Goal: Information Seeking & Learning: Find contact information

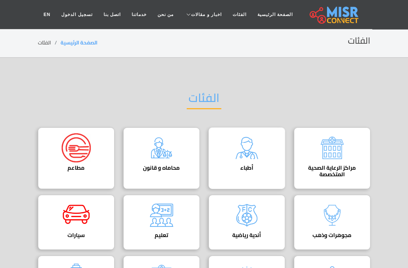
click at [248, 151] on img at bounding box center [246, 147] width 29 height 29
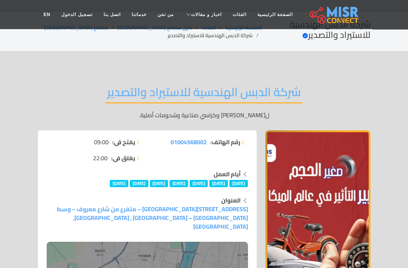
scroll to position [16, 0]
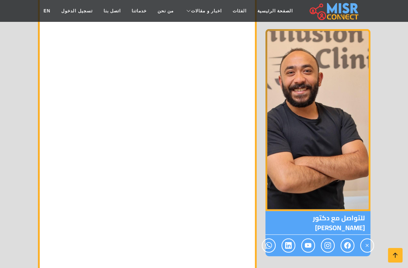
scroll to position [6715, 0]
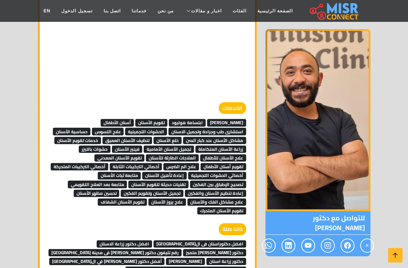
drag, startPoint x: 237, startPoint y: 77, endPoint x: 258, endPoint y: 68, distance: 23.2
drag, startPoint x: 234, startPoint y: 80, endPoint x: 230, endPoint y: 79, distance: 4.5
click at [234, 119] on span "حشو ليزر" at bounding box center [226, 122] width 39 height 7
click at [168, 119] on span "تقويم الأسنان" at bounding box center [151, 122] width 32 height 7
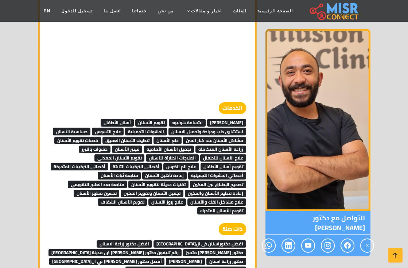
drag, startPoint x: 127, startPoint y: 74, endPoint x: 141, endPoint y: 68, distance: 15.3
click at [127, 117] on link "أسنان الأطفال" at bounding box center [117, 122] width 33 height 11
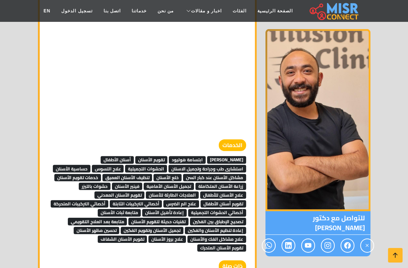
scroll to position [6674, 0]
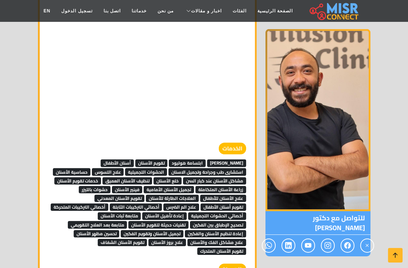
click at [232, 143] on strong "الخدمات" at bounding box center [232, 149] width 27 height 12
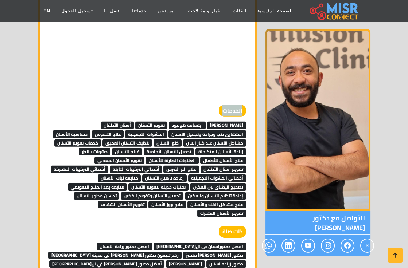
scroll to position [6796, 0]
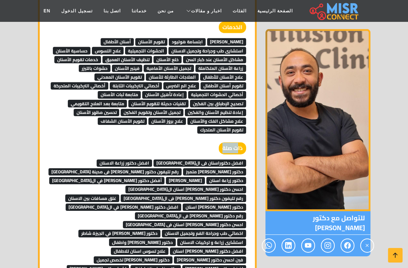
drag, startPoint x: 225, startPoint y: 99, endPoint x: 236, endPoint y: 100, distance: 10.3
click at [236, 143] on strong "ذات صلة" at bounding box center [232, 149] width 27 height 12
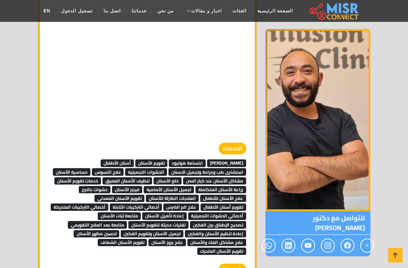
click at [234, 143] on strong "الخدمات" at bounding box center [232, 149] width 27 height 12
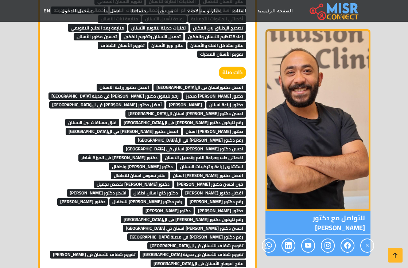
scroll to position [6877, 0]
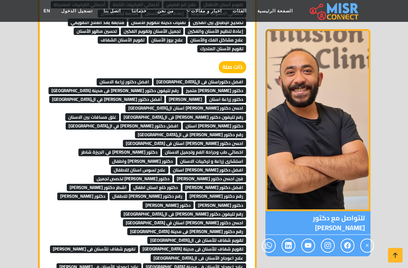
click at [232, 78] on span "افضل دكتوراسنان فى القاهرة" at bounding box center [200, 81] width 93 height 7
click at [152, 78] on span "افضل دكتور زراعة الاسنان" at bounding box center [124, 81] width 55 height 7
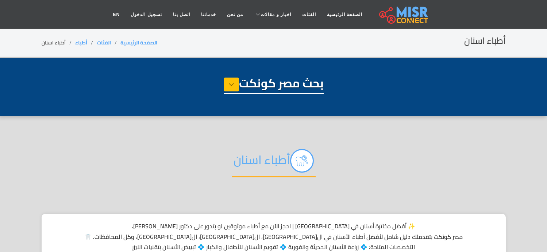
select select "*****"
select select "**********"
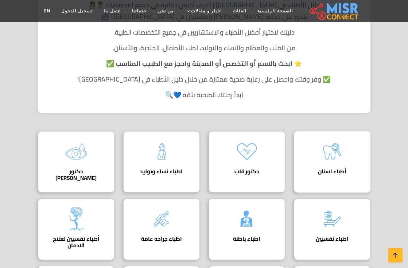
scroll to position [162, 0]
click at [326, 159] on img at bounding box center [332, 151] width 29 height 29
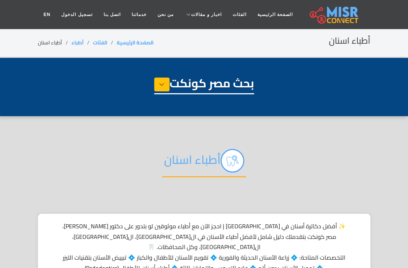
select select "*****"
select select "**********"
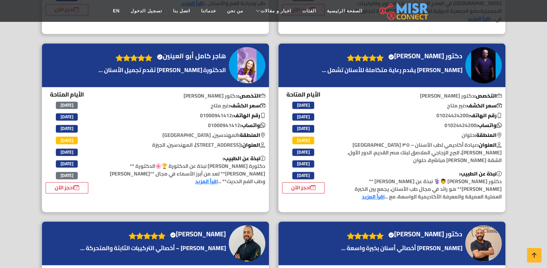
scroll to position [1782, 0]
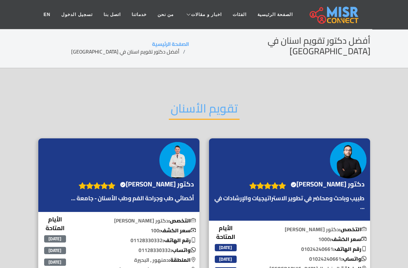
drag, startPoint x: 199, startPoint y: 106, endPoint x: 169, endPoint y: 97, distance: 31.3
click at [198, 111] on link "اخبار [GEOGRAPHIC_DATA]" at bounding box center [228, 118] width 88 height 15
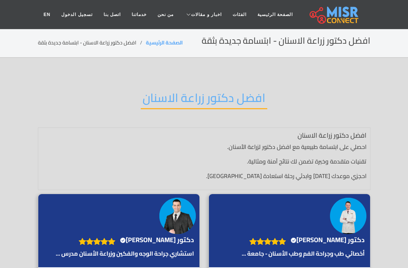
click at [190, 95] on h2 "افضل دكتور زراعة الاسنان" at bounding box center [204, 100] width 127 height 19
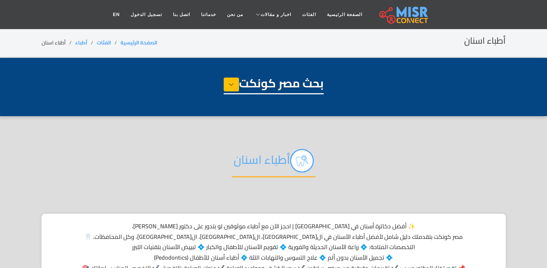
select select "*****"
select select "**********"
click at [296, 167] on img at bounding box center [302, 161] width 24 height 24
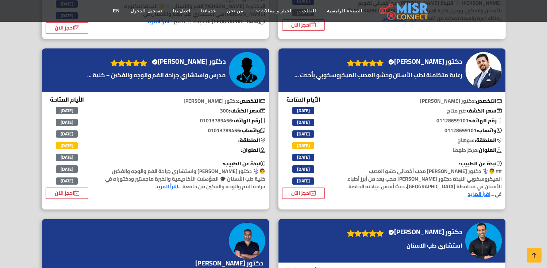
scroll to position [446, 0]
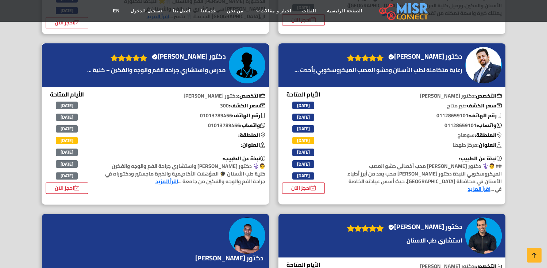
click at [155, 177] on link "اقرأ المزيد" at bounding box center [166, 181] width 23 height 9
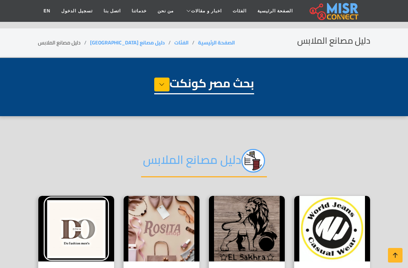
select select "**********"
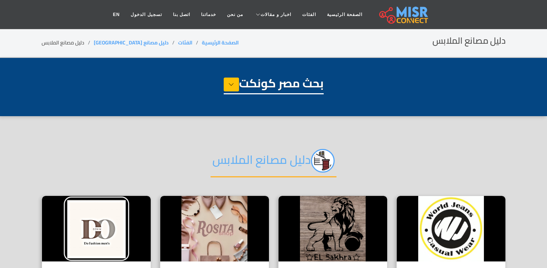
click at [296, 162] on h2 "دليل مصانع الملابس" at bounding box center [273, 163] width 126 height 28
click at [240, 161] on h2 "دليل مصانع الملابس" at bounding box center [273, 163] width 126 height 28
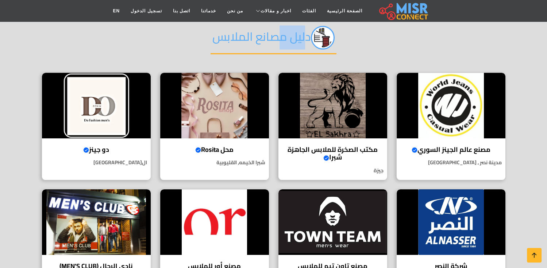
scroll to position [121, 0]
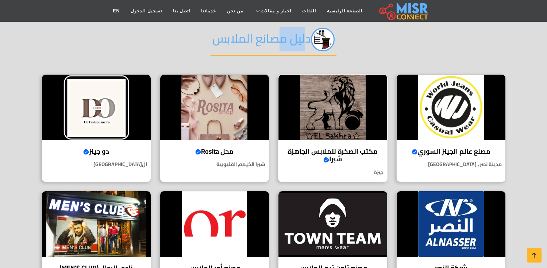
click at [373, 109] on img at bounding box center [332, 108] width 109 height 66
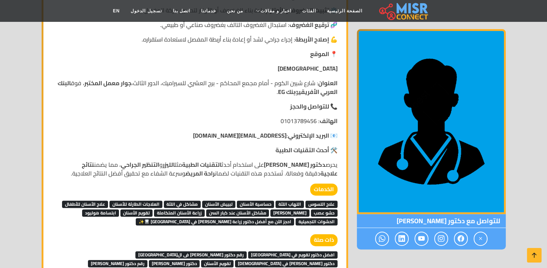
scroll to position [688, 0]
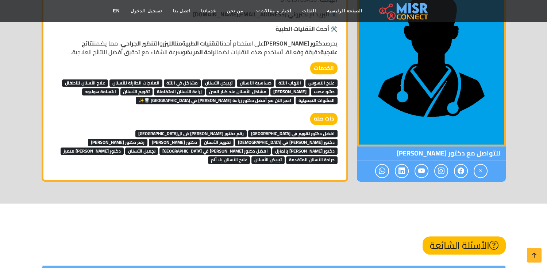
click at [246, 130] on span "رقم دكتور اسنان فى الجيزة" at bounding box center [190, 133] width 111 height 7
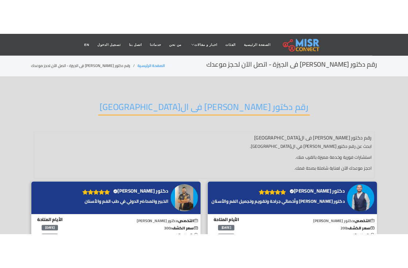
scroll to position [0, 4]
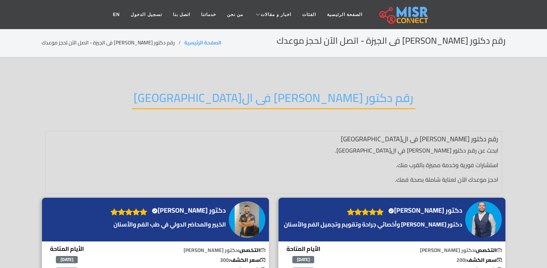
click at [443, 139] on h1 "رقم دكتور [PERSON_NAME] فى ال[GEOGRAPHIC_DATA]" at bounding box center [273, 139] width 449 height 8
click at [443, 139] on h1 "رقم دكتور اسنان فى الجيزة" at bounding box center [273, 139] width 449 height 8
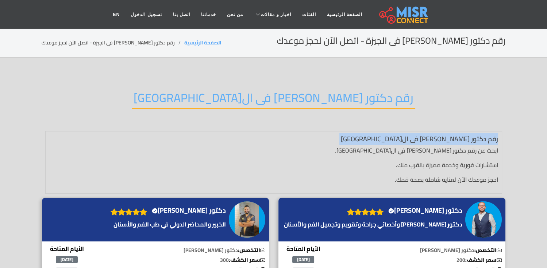
click at [443, 139] on h1 "رقم دكتور اسنان فى الجيزة" at bounding box center [273, 139] width 449 height 8
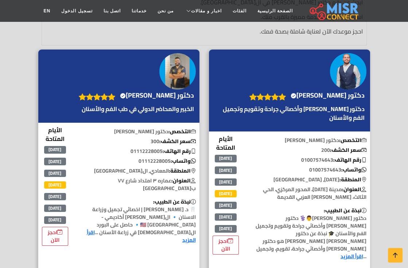
scroll to position [202, 0]
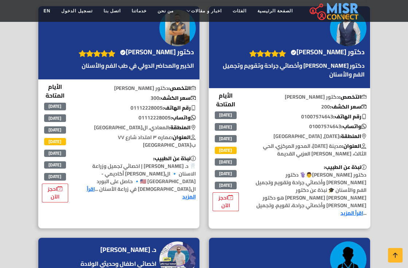
click at [332, 164] on p "نبذة عن الطبيب: دكتور منصور الصياد👨⚕️ دكتور أسنان وأخصائي جراحة وتقويم وتجميل ا…" at bounding box center [310, 191] width 119 height 54
click at [361, 164] on p "نبذة عن الطبيب: دكتور منصور الصياد👨⚕️ دكتور أسنان وأخصائي جراحة وتقويم وتجميل ا…" at bounding box center [310, 191] width 119 height 54
copy p "دكتور منصور الصياد"
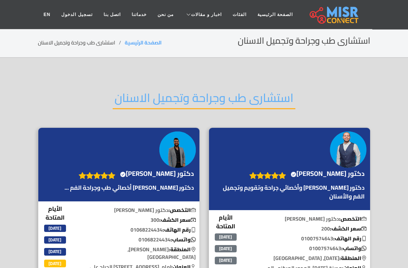
click at [248, 101] on h2 "استشارى طب وجراحة وتجميل الاسنان" at bounding box center [204, 100] width 183 height 19
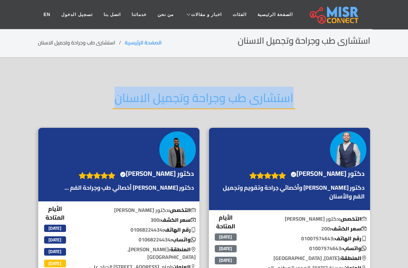
click at [248, 101] on h2 "استشارى طب وجراحة وتجميل الاسنان" at bounding box center [204, 100] width 183 height 19
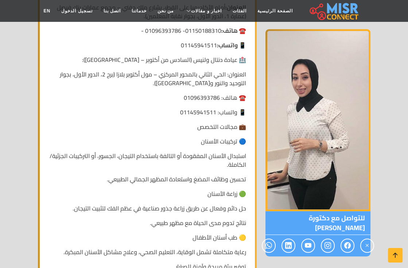
scroll to position [770, 0]
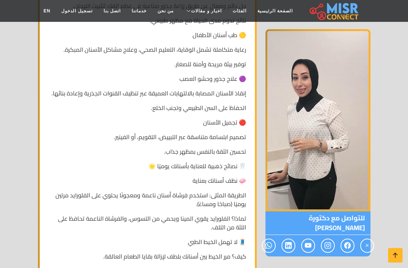
click at [233, 74] on p "🟣 علاج جذور وحشو العصب" at bounding box center [147, 78] width 198 height 9
click at [185, 74] on p "🟣 علاج جذور وحشو العصب" at bounding box center [147, 78] width 198 height 9
click at [227, 74] on p "🟣 علاج جذور وحشو العصب" at bounding box center [147, 78] width 198 height 9
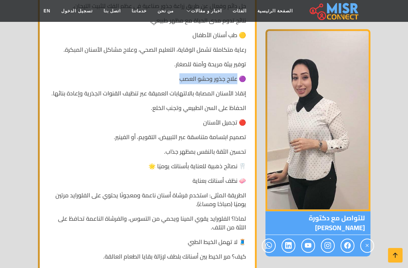
click at [236, 74] on p "🟣 علاج جذور وحشو العصب" at bounding box center [147, 78] width 198 height 9
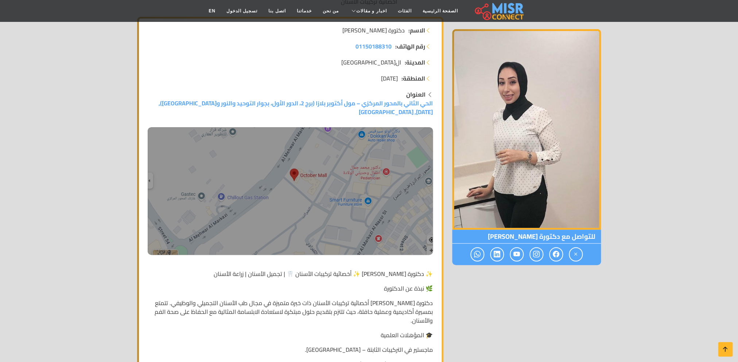
scroll to position [0, 0]
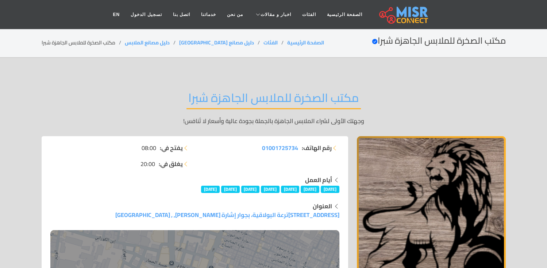
click at [323, 106] on h2 "مكتب الصخرة للملابس الجاهزة شبرا" at bounding box center [273, 100] width 174 height 19
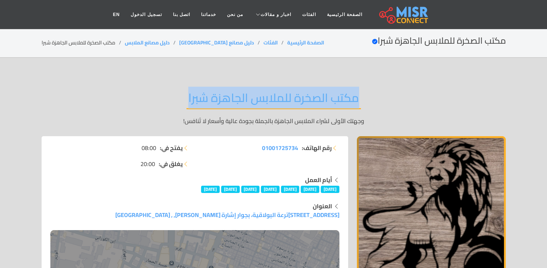
click at [323, 106] on h2 "مكتب الصخرة للملابس الجاهزة شبرا" at bounding box center [273, 100] width 174 height 19
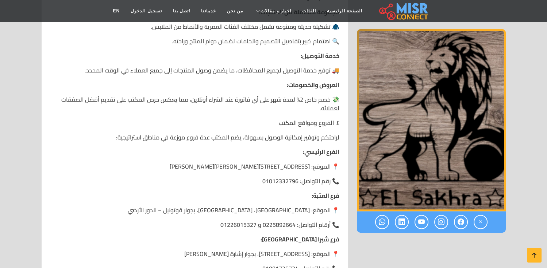
scroll to position [1013, 0]
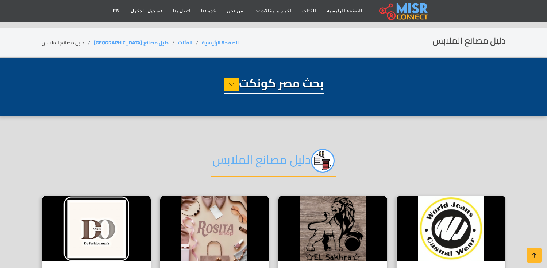
select select "**********"
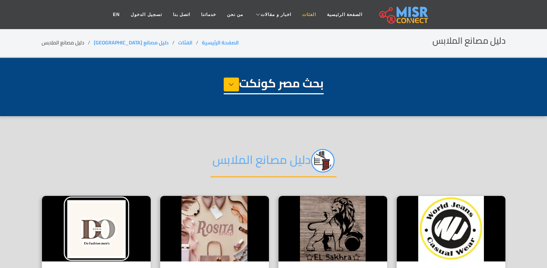
click at [307, 19] on link "الفئات" at bounding box center [308, 15] width 25 height 14
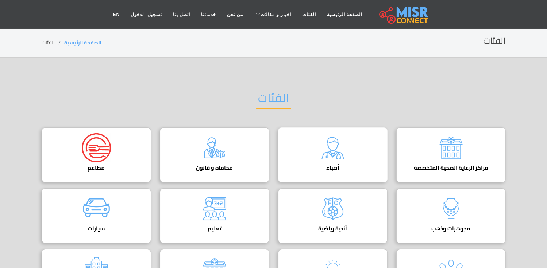
click at [316, 145] on div "أطباء دليل الأطباء في [GEOGRAPHIC_DATA] | اعرف أحسن دكاترة في جميع التخصصات" at bounding box center [332, 155] width 109 height 55
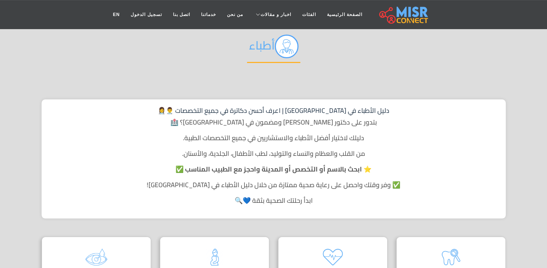
scroll to position [243, 0]
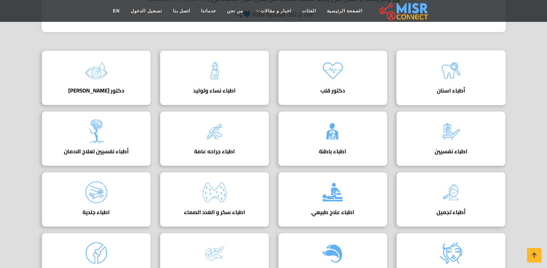
click at [442, 78] on img at bounding box center [450, 70] width 29 height 29
click at [452, 79] on img at bounding box center [450, 70] width 29 height 29
click at [427, 78] on div "أطباء اسنان" at bounding box center [450, 77] width 109 height 55
click at [364, 88] on h4 "دكتور قلب" at bounding box center [332, 91] width 87 height 7
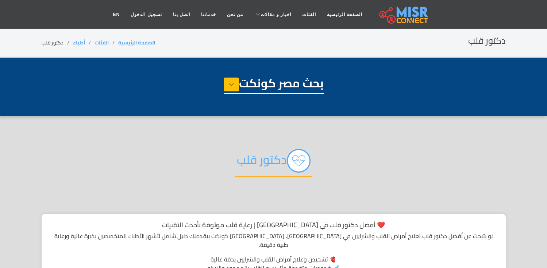
select select "*****"
select select "*********"
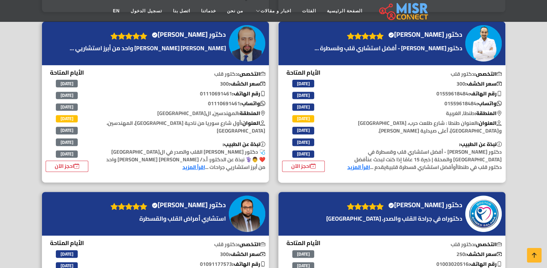
scroll to position [405, 0]
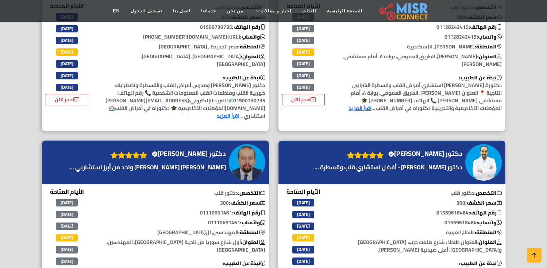
click at [440, 150] on h4 "دكتور محمد الخولي Verified account" at bounding box center [425, 154] width 74 height 8
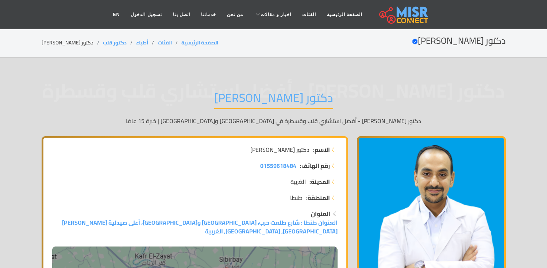
click at [276, 99] on h1 "دكتور محمد الخولي" at bounding box center [273, 100] width 119 height 19
drag, startPoint x: 0, startPoint y: 0, endPoint x: 276, endPoint y: 99, distance: 293.2
click at [276, 99] on h1 "دكتور محمد الخولي" at bounding box center [273, 100] width 119 height 19
click at [385, 91] on span "دكتور محمد الخولي - أفضل استشاري قلب وقسطرة" at bounding box center [274, 91] width 464 height 0
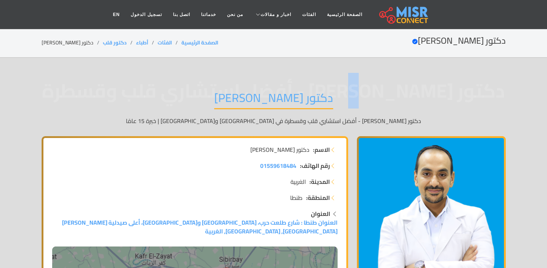
click at [385, 91] on span "دكتور محمد الخولي - أفضل استشاري قلب وقسطرة" at bounding box center [274, 91] width 464 height 0
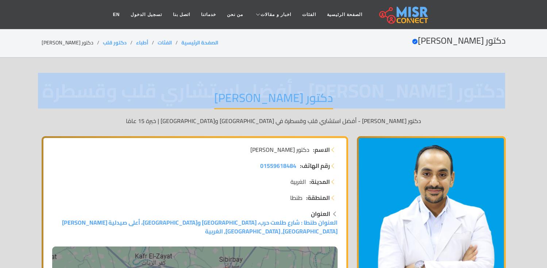
click at [385, 91] on span "دكتور محمد الخولي - أفضل استشاري قلب وقسطرة" at bounding box center [274, 91] width 464 height 0
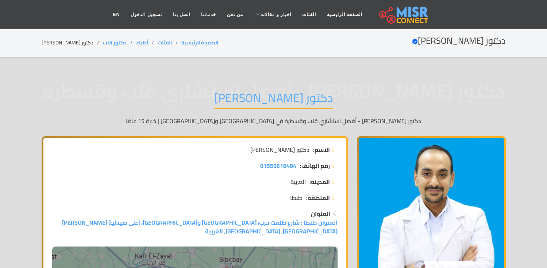
click at [292, 146] on span "دكتور محمد الخولي" at bounding box center [279, 149] width 59 height 9
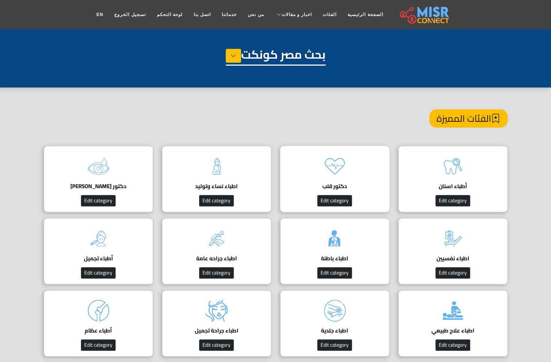
scroll to position [0, 4]
click at [348, 168] on img at bounding box center [334, 166] width 29 height 29
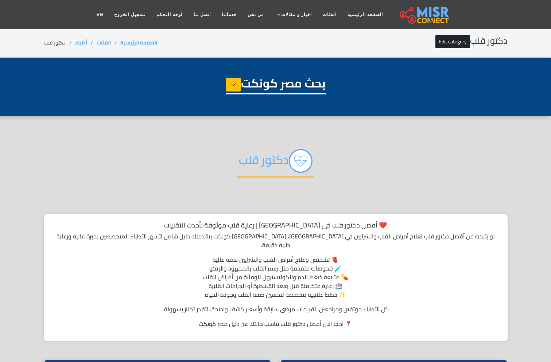
select select "*****"
select select "*********"
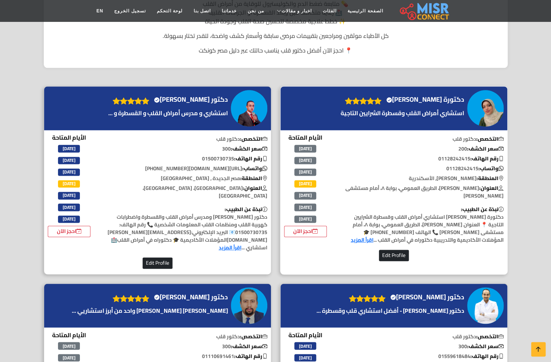
click at [442, 96] on h4 "دكتورة سمر السيد مدني Verified account" at bounding box center [425, 100] width 78 height 8
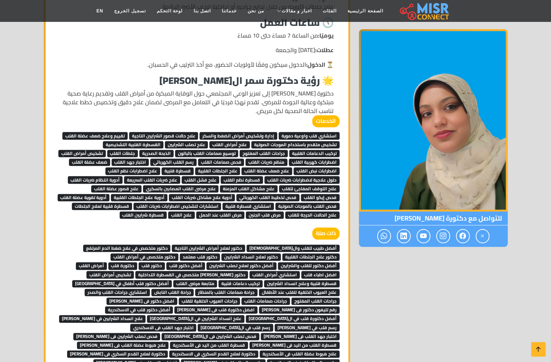
scroll to position [1258, 0]
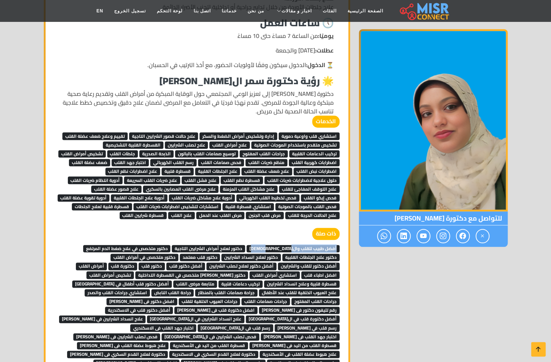
drag, startPoint x: 290, startPoint y: 203, endPoint x: 285, endPoint y: 201, distance: 5.6
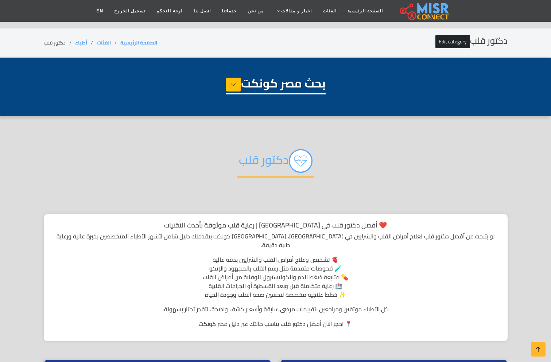
select select "*****"
select select "*********"
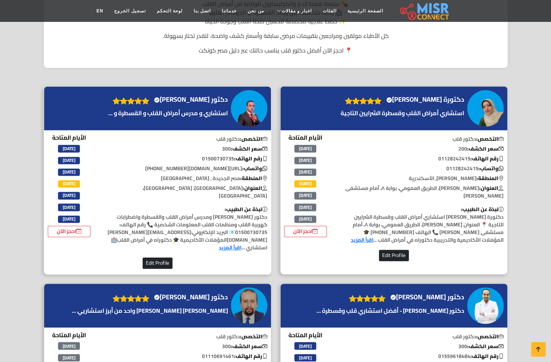
click at [186, 109] on p "استشاري و مدرس أمراض القلب و القسطرة و ..." at bounding box center [167, 113] width 123 height 9
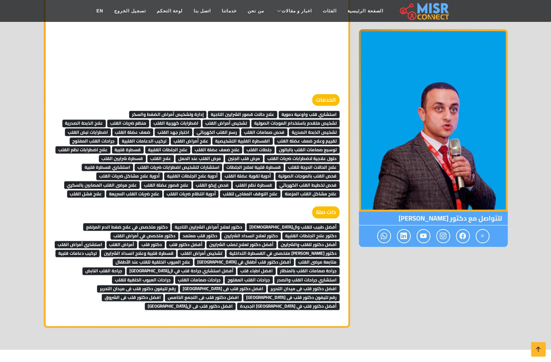
scroll to position [2307, 0]
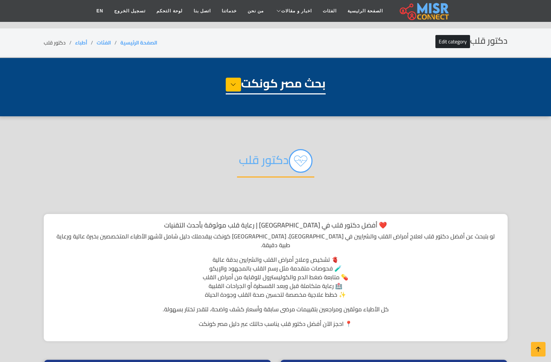
select select "*****"
select select "*********"
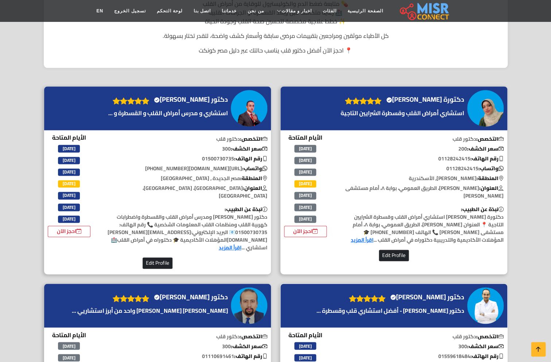
click at [431, 306] on p "دكتور محمد الخولي - أفضل استشاري قلب وقسطرة ..." at bounding box center [390, 310] width 151 height 9
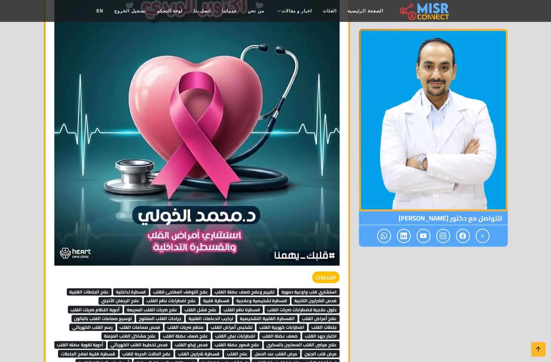
scroll to position [2461, 0]
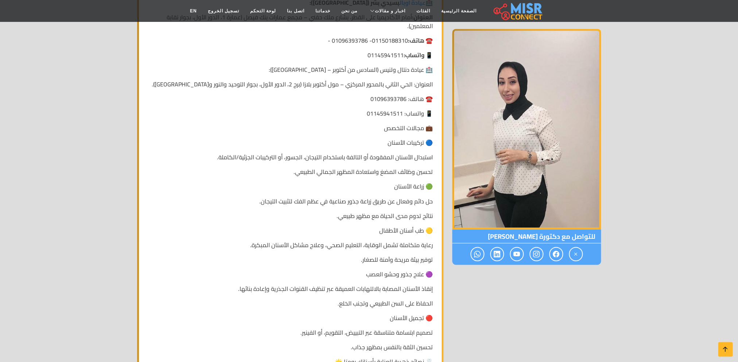
scroll to position [492, 0]
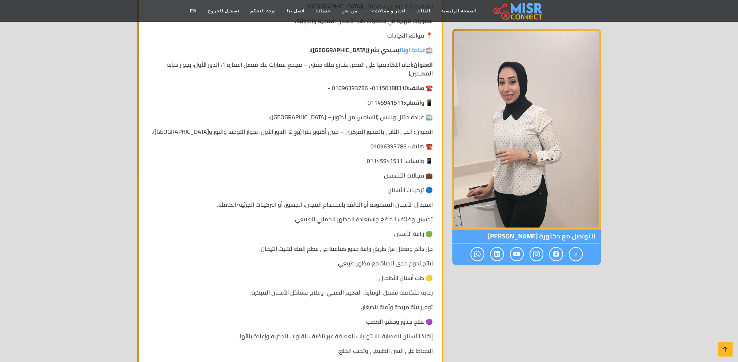
click at [418, 171] on p "💼 مجالات التخصص" at bounding box center [290, 175] width 285 height 9
click at [409, 186] on p "🔵 تركيبات الأسنان" at bounding box center [290, 190] width 285 height 9
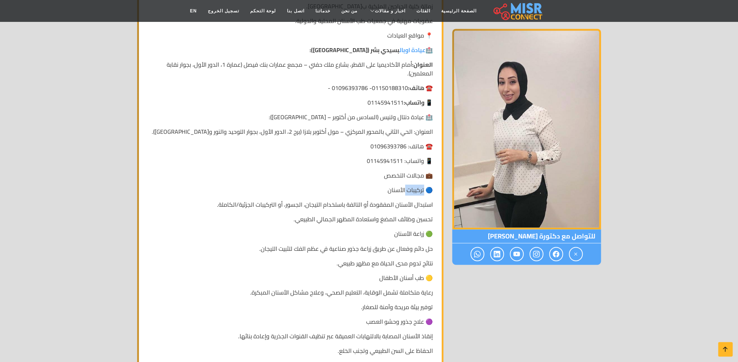
click at [409, 186] on p "🔵 تركيبات الأسنان" at bounding box center [290, 190] width 285 height 9
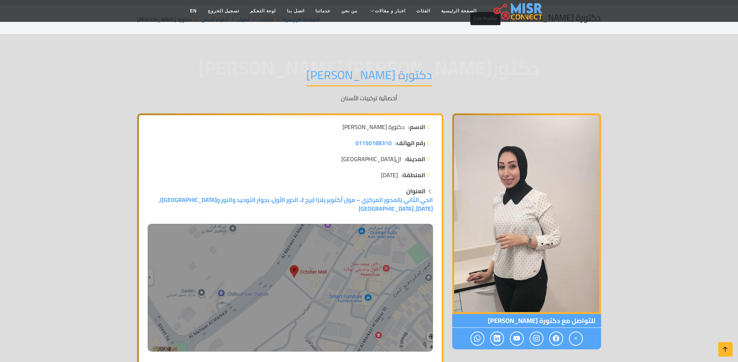
scroll to position [0, 0]
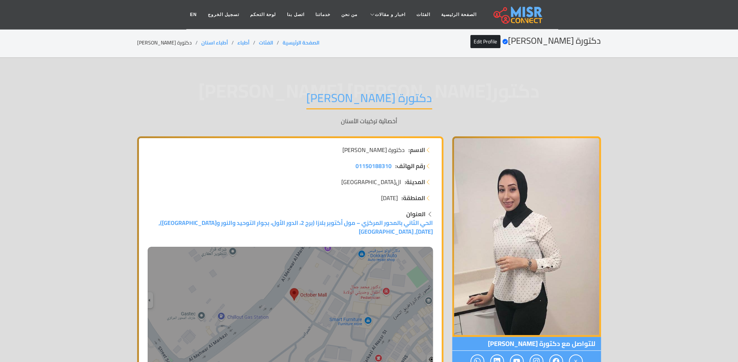
drag, startPoint x: 424, startPoint y: 180, endPoint x: 347, endPoint y: 173, distance: 78.0
click at [344, 173] on ul "رقم الهاتف: 01150188310 المدينة: [GEOGRAPHIC_DATA] المنطقة: [DATE]" at bounding box center [290, 182] width 285 height 41
click at [447, 91] on span "دكتور[PERSON_NAME] [PERSON_NAME]" at bounding box center [369, 91] width 464 height 0
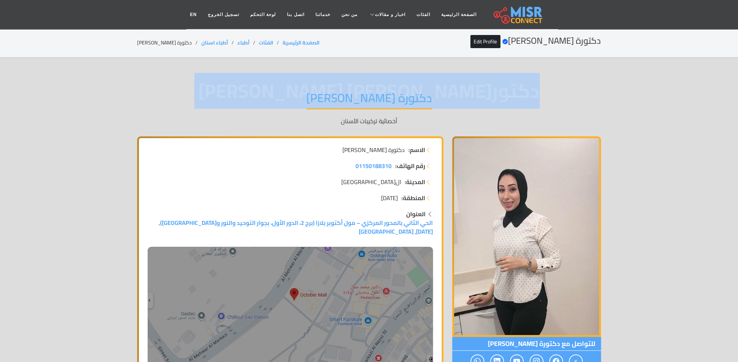
click at [447, 91] on span "دكتور[PERSON_NAME] [PERSON_NAME]" at bounding box center [369, 91] width 464 height 0
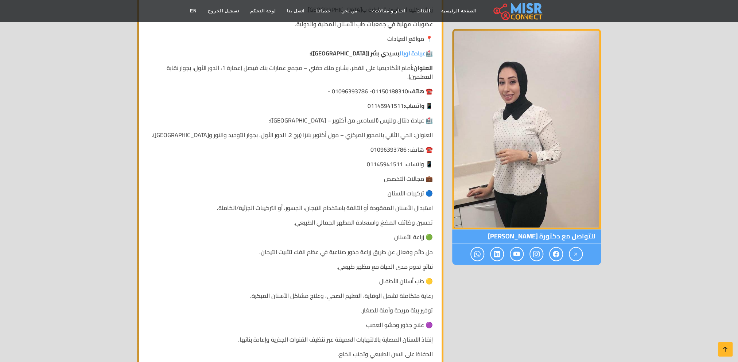
scroll to position [492, 0]
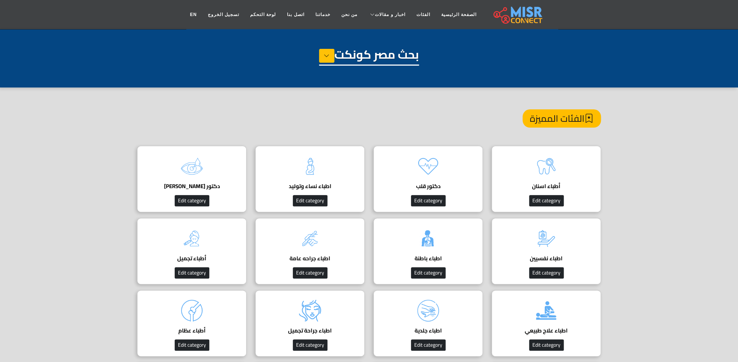
scroll to position [0, 4]
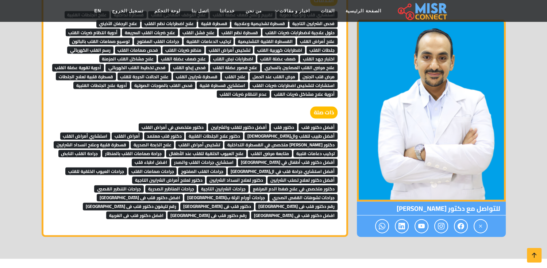
scroll to position [2947, 0]
